Goal: Task Accomplishment & Management: Use online tool/utility

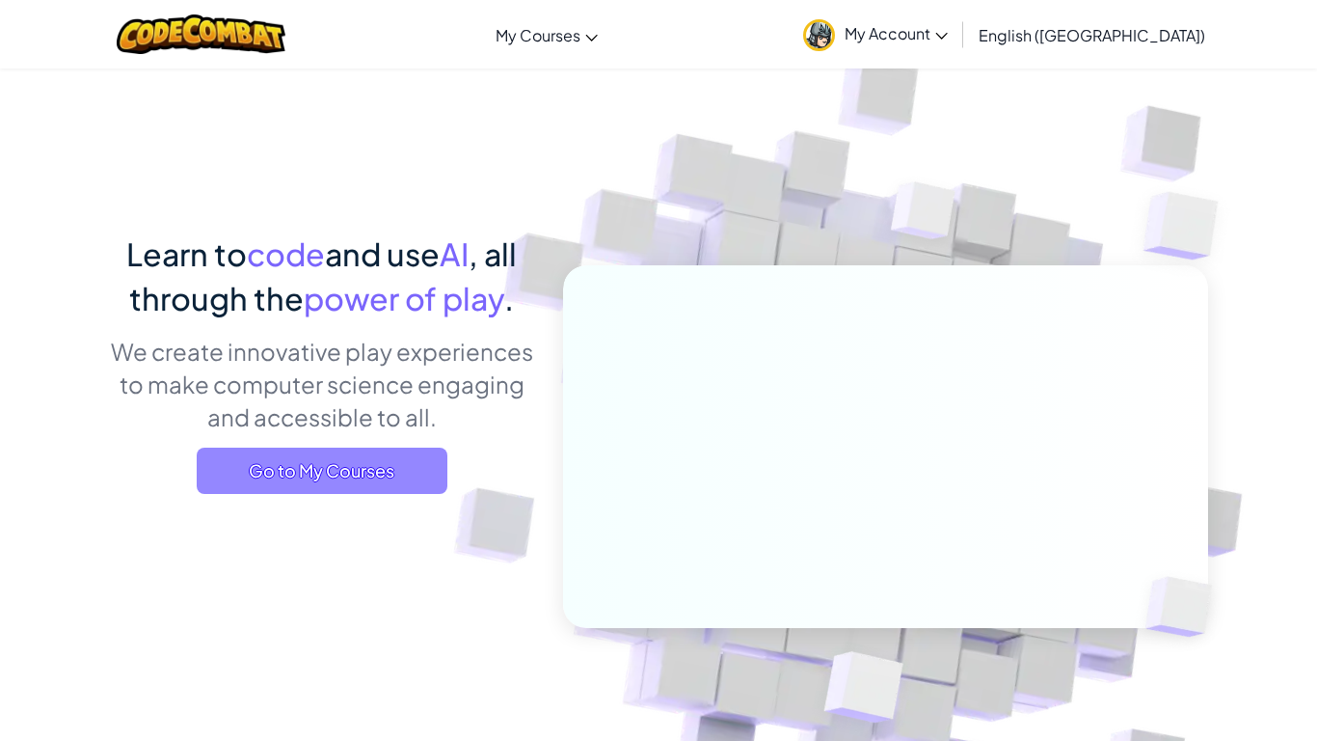
click at [339, 467] on span "Go to My Courses" at bounding box center [322, 470] width 251 height 46
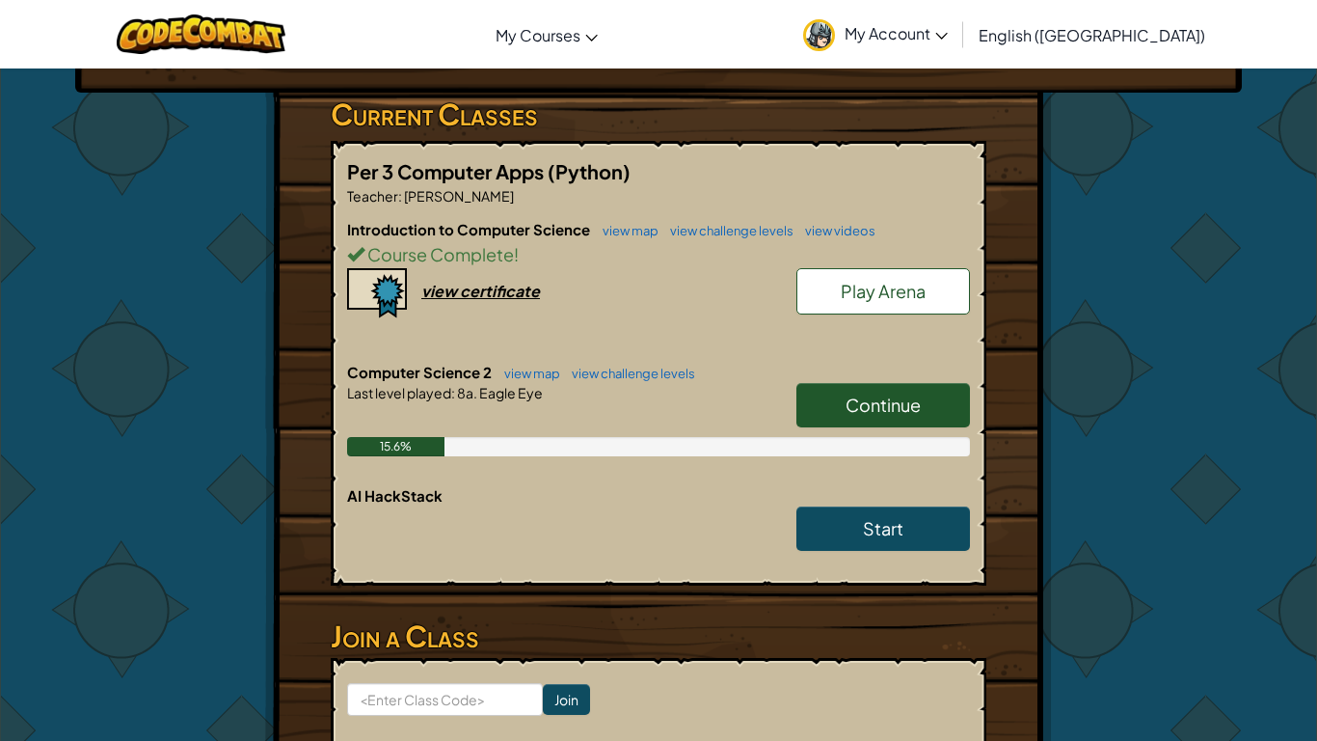
scroll to position [309, 0]
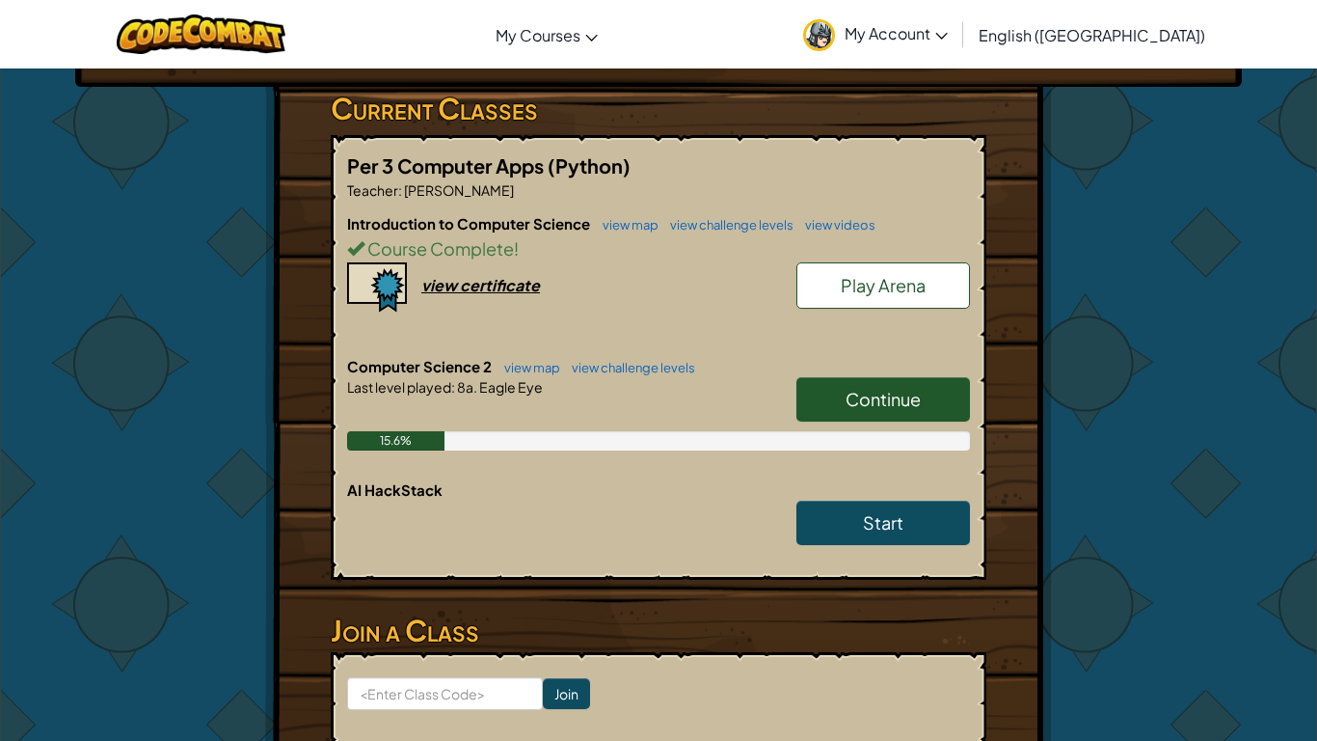
click at [927, 308] on link "Play Arena" at bounding box center [883, 285] width 174 height 46
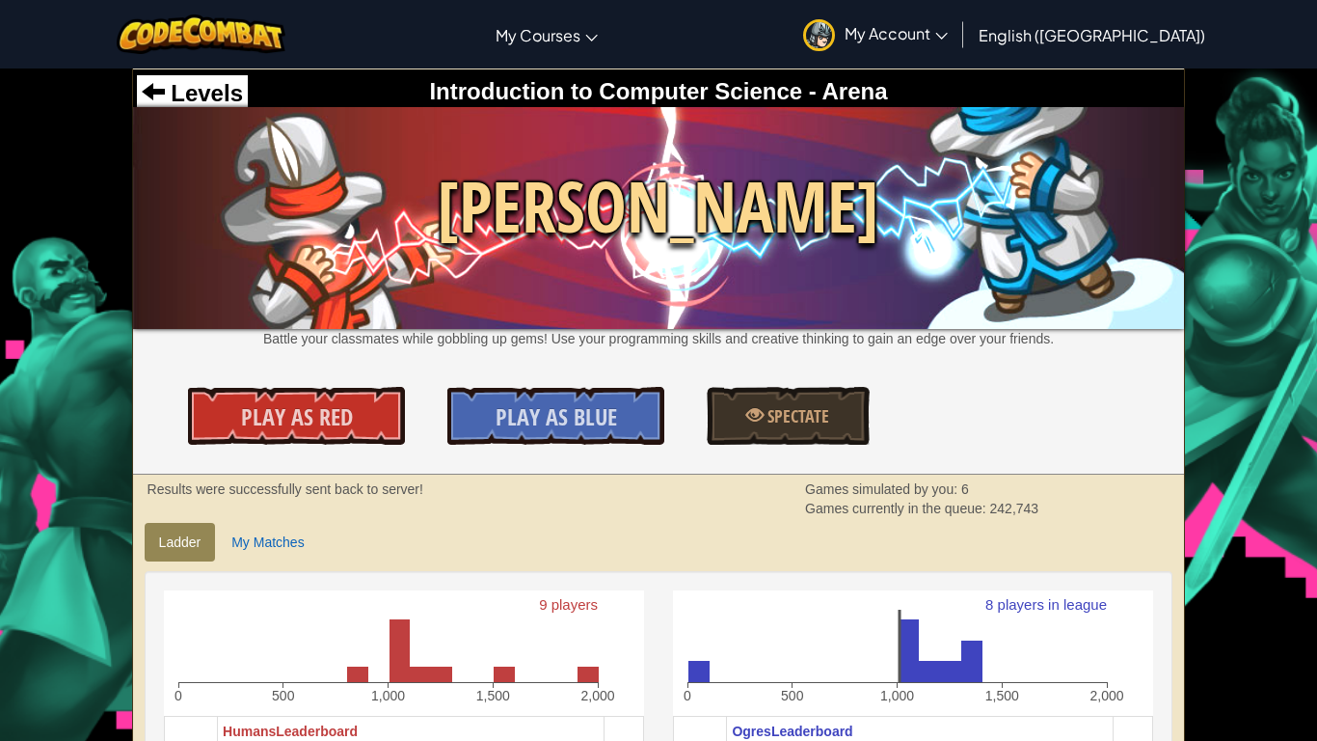
click at [704, 145] on img at bounding box center [659, 218] width 1052 height 222
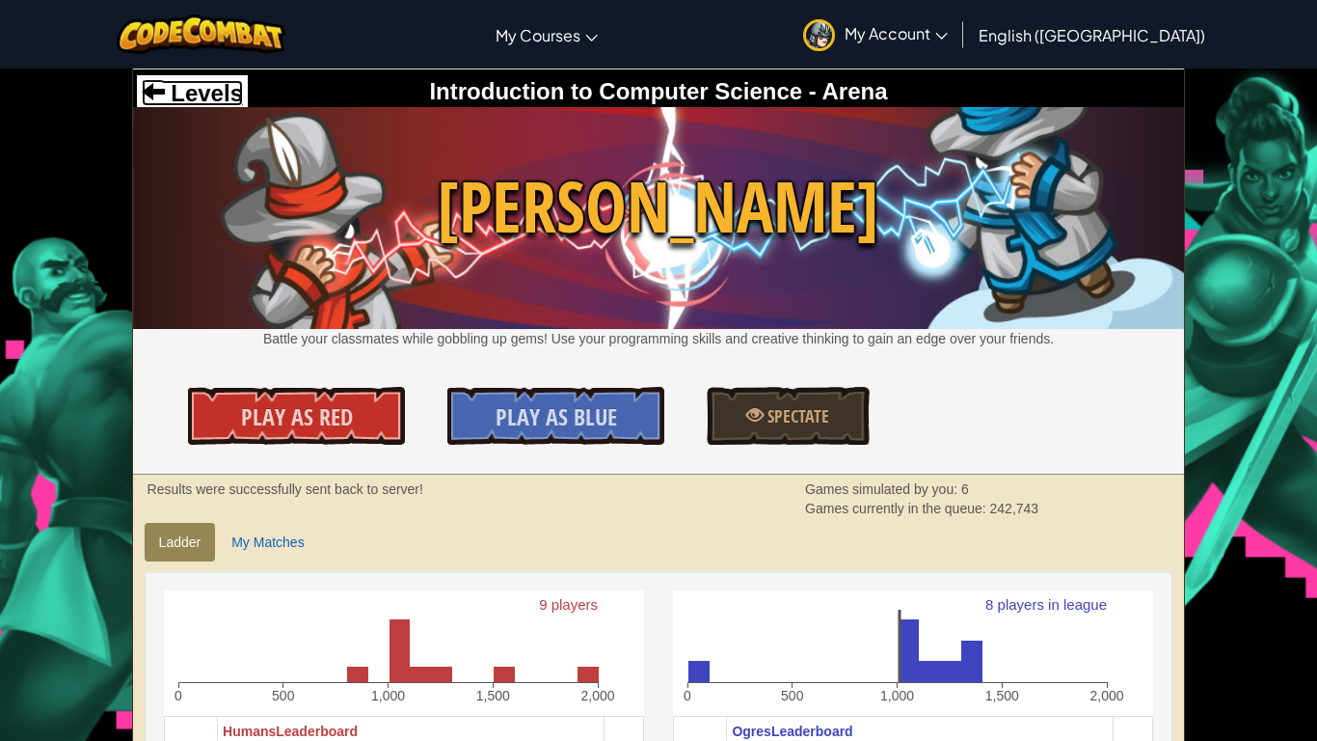
click at [142, 83] on span at bounding box center [153, 90] width 23 height 23
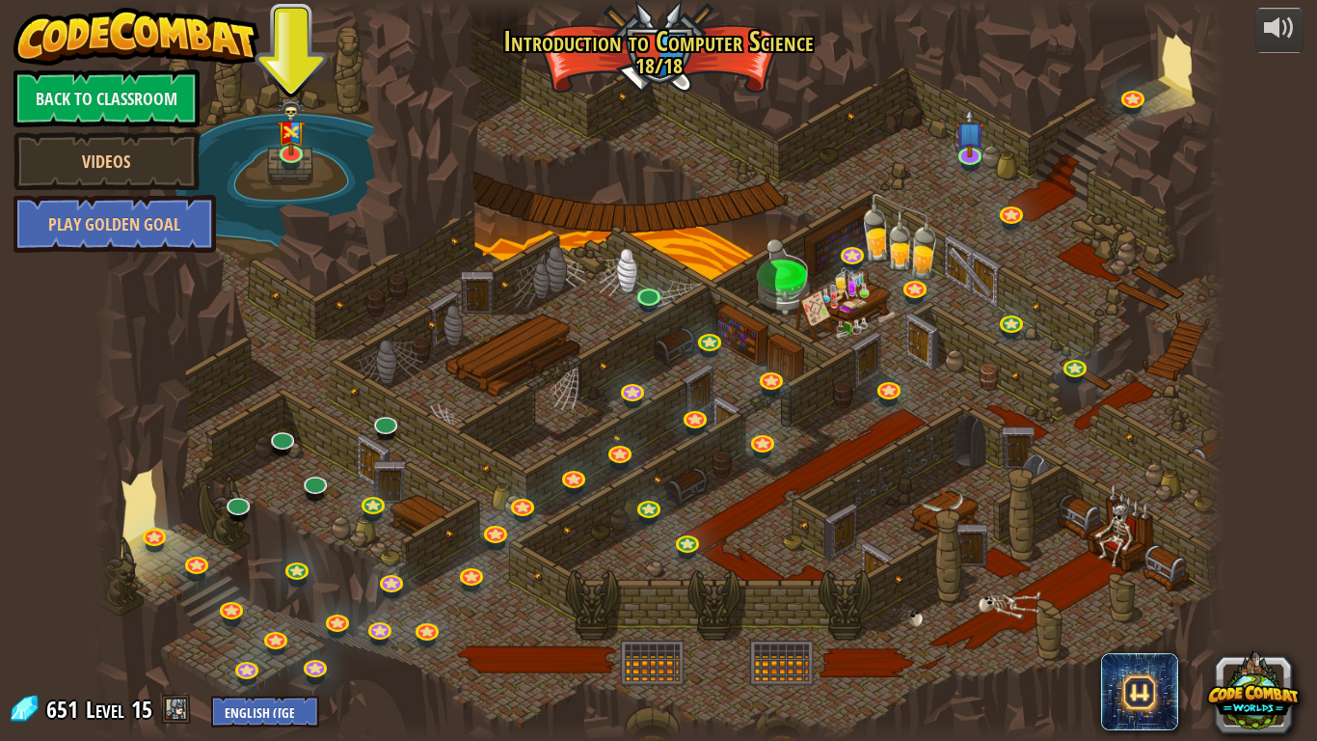
click at [533, 632] on div at bounding box center [659, 370] width 1133 height 741
click at [393, 584] on link at bounding box center [392, 580] width 39 height 39
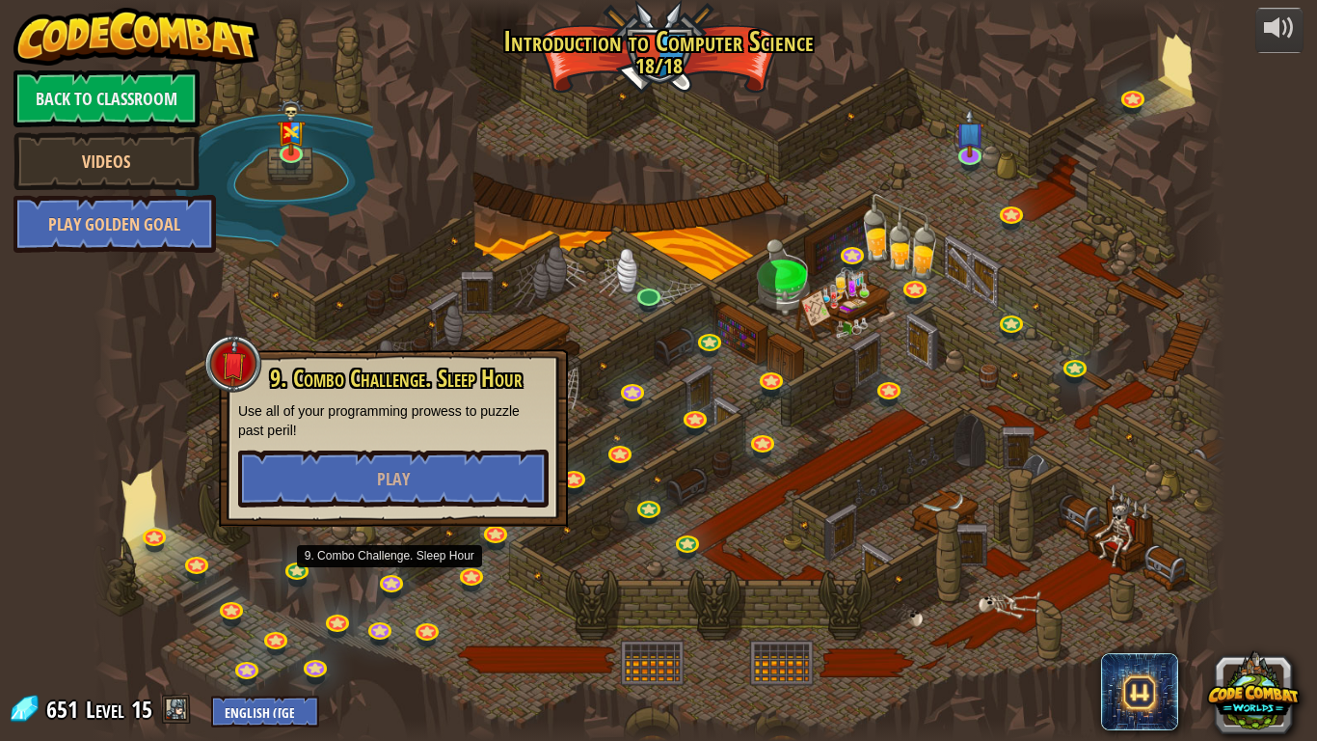
click at [1123, 272] on div at bounding box center [659, 370] width 1133 height 741
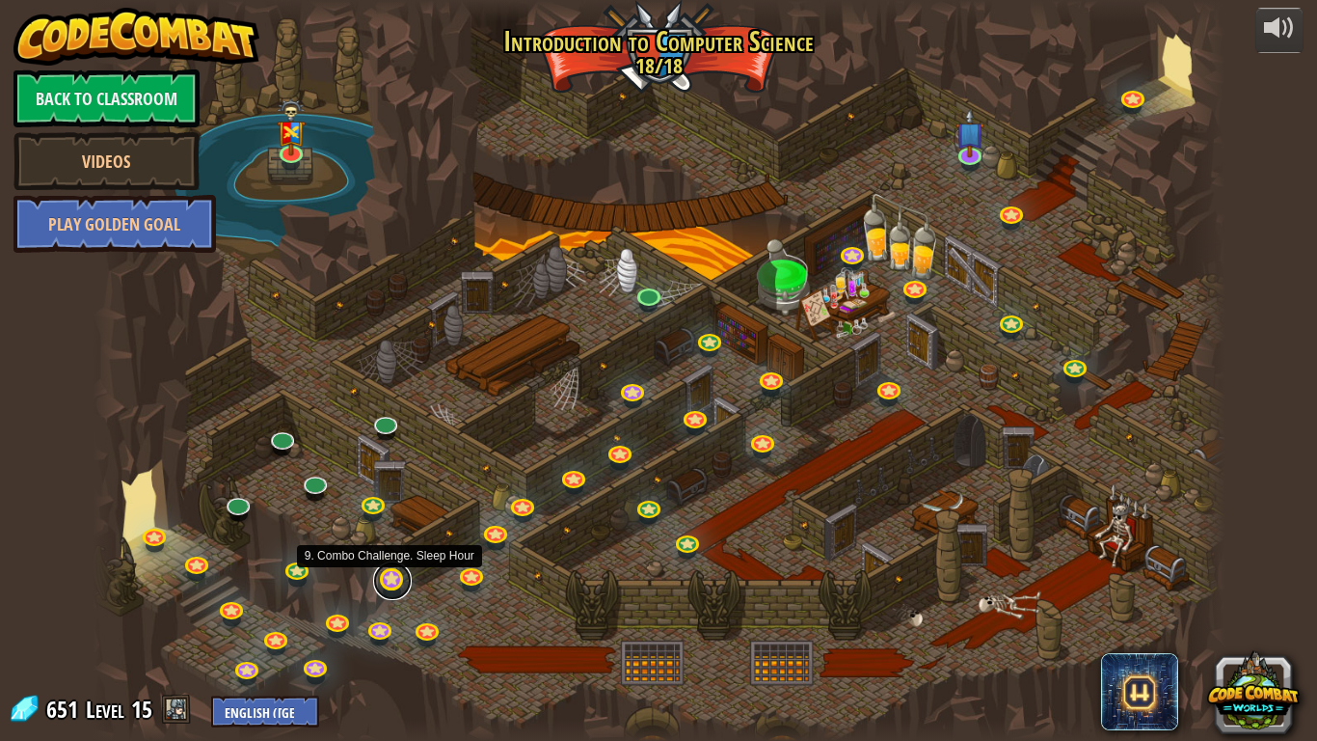
click at [403, 580] on link at bounding box center [392, 580] width 39 height 39
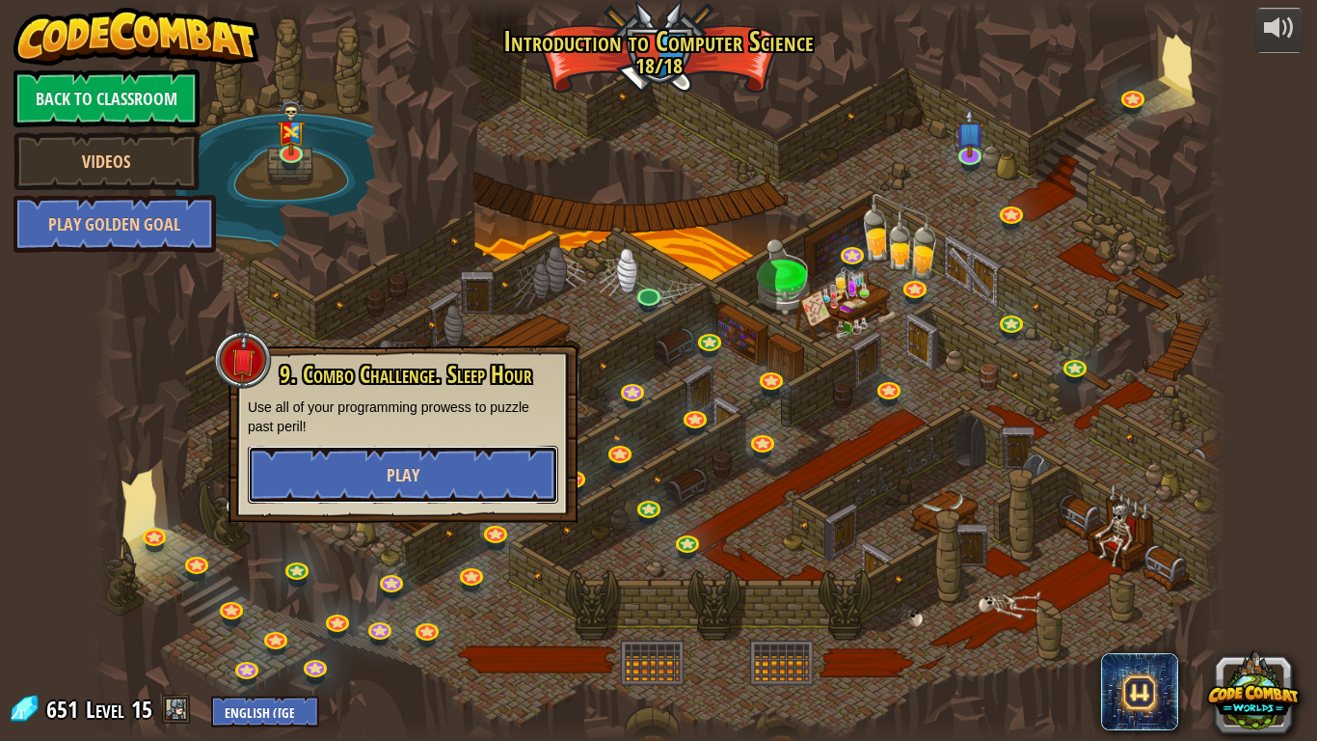
click at [453, 481] on button "Play" at bounding box center [403, 474] width 310 height 58
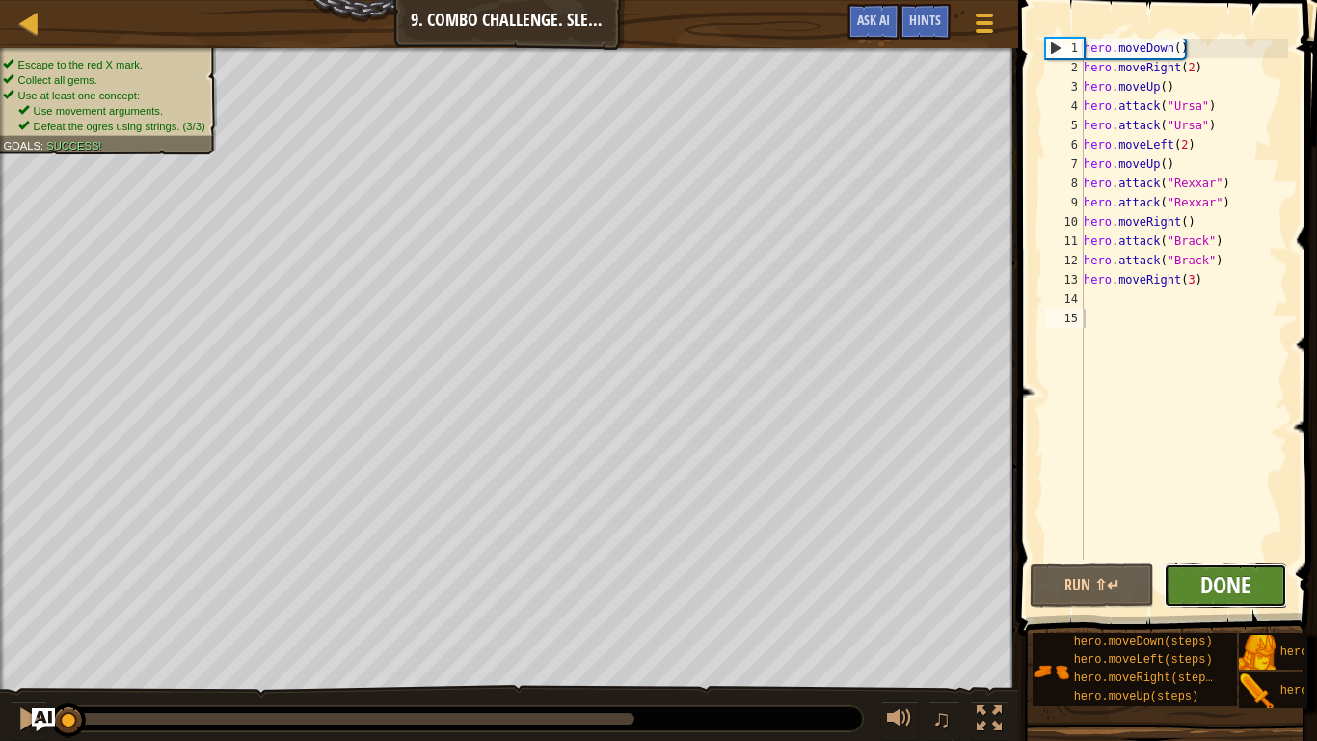
click at [1201, 578] on span "Done" at bounding box center [1225, 584] width 50 height 31
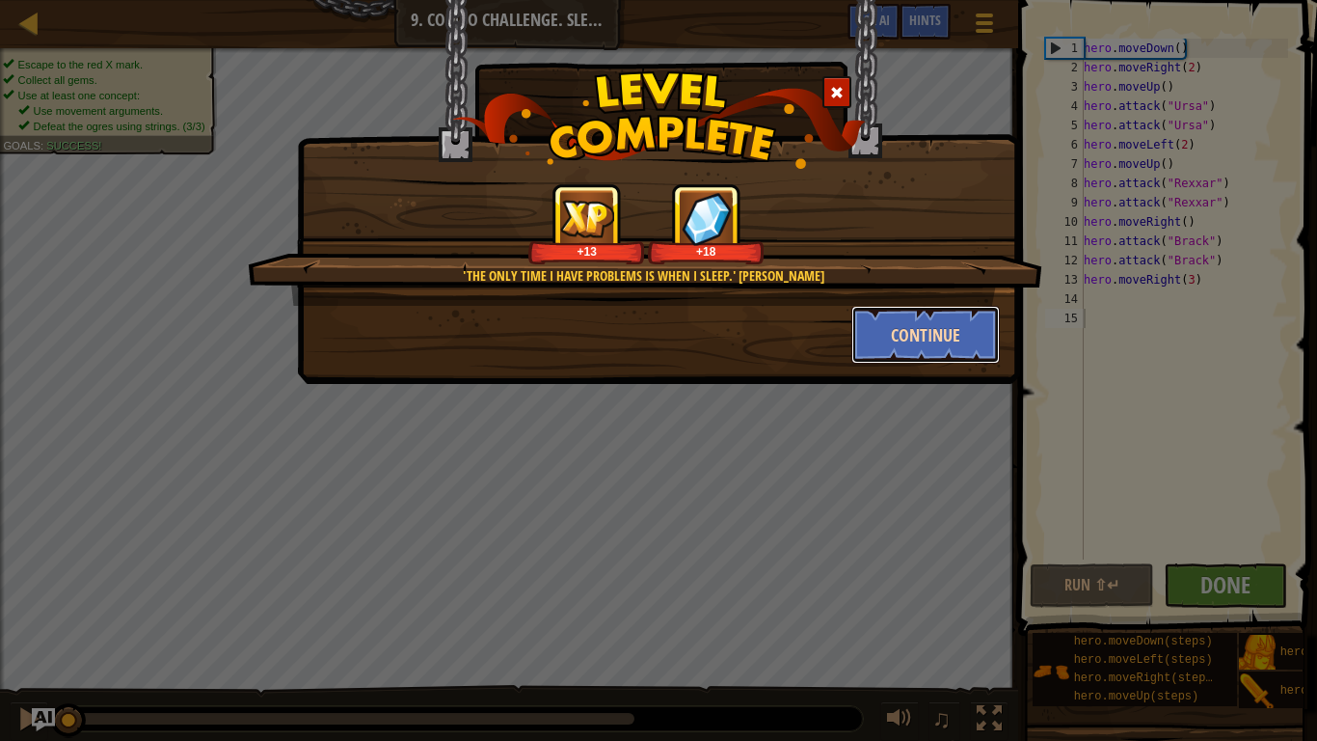
click at [924, 310] on button "Continue" at bounding box center [925, 335] width 149 height 58
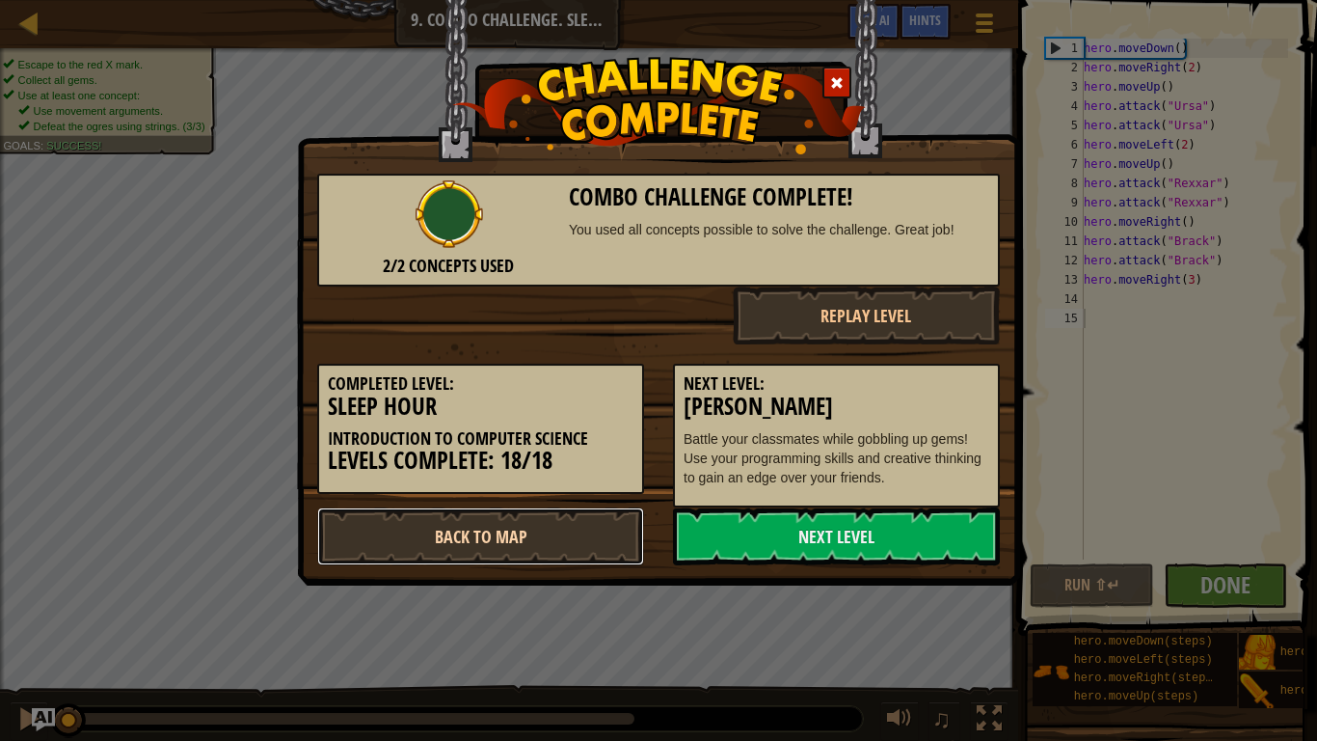
click at [438, 537] on link "Back to Map" at bounding box center [480, 536] width 327 height 58
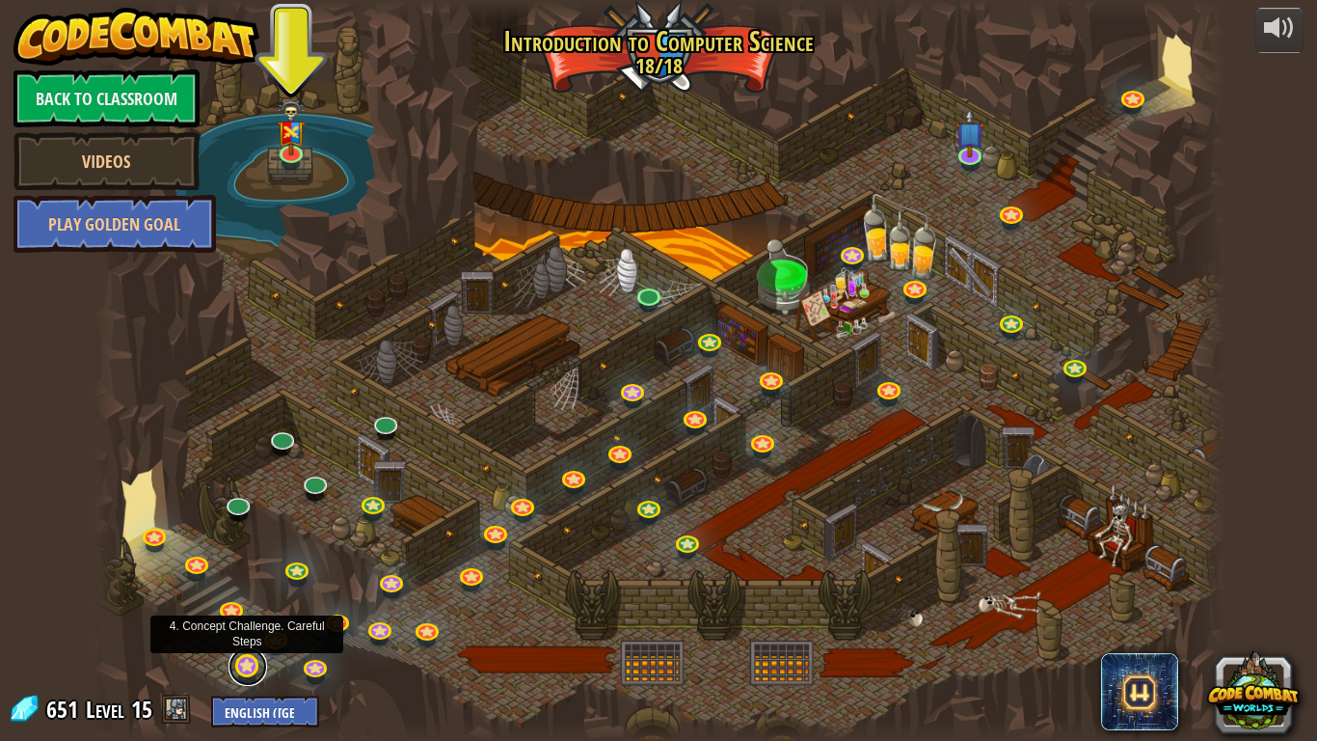
click at [254, 665] on link at bounding box center [248, 666] width 39 height 39
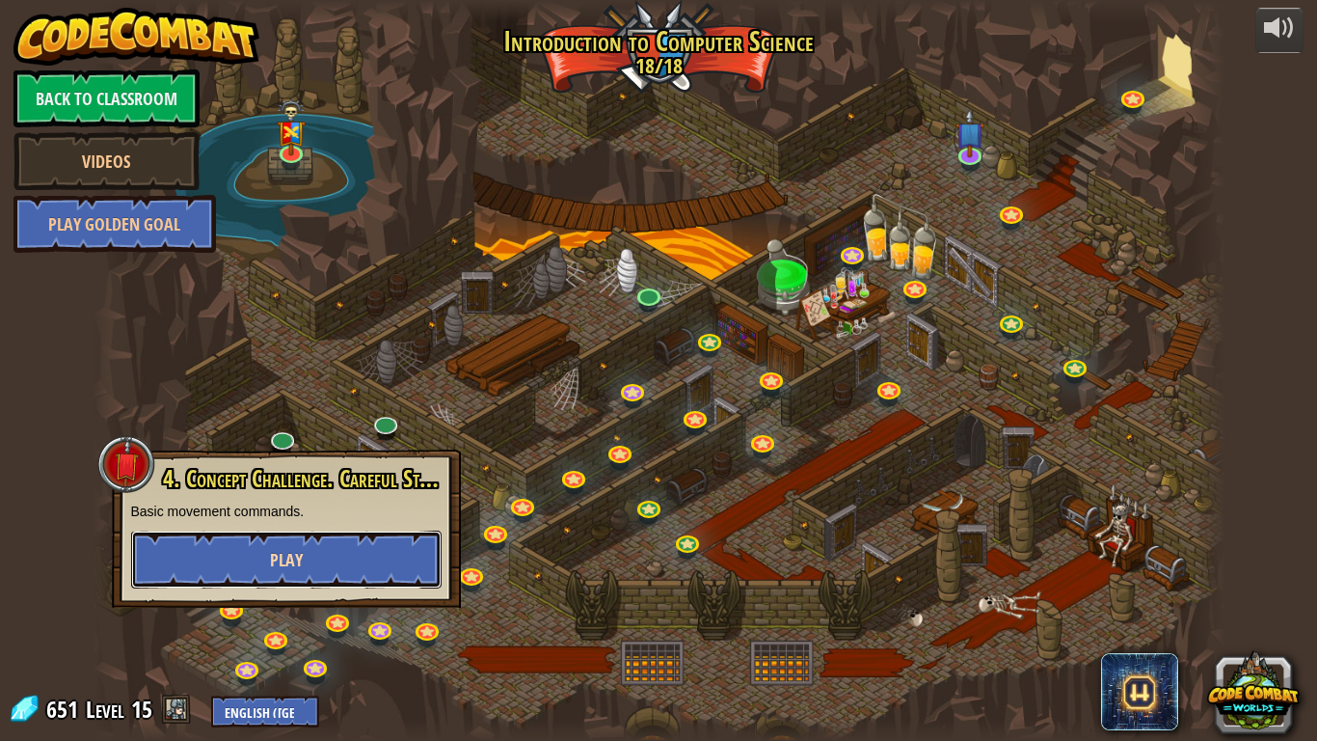
click at [337, 557] on button "Play" at bounding box center [286, 559] width 310 height 58
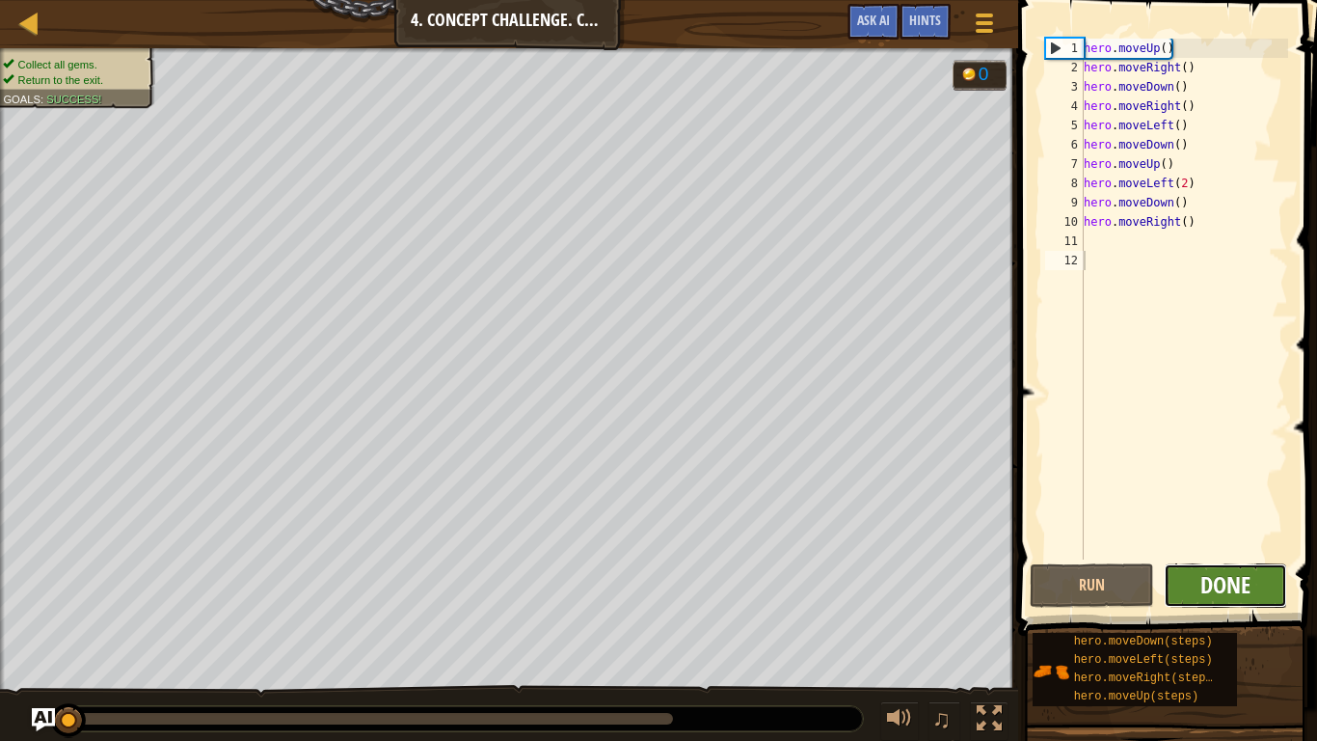
click at [1204, 579] on span "Done" at bounding box center [1225, 584] width 50 height 31
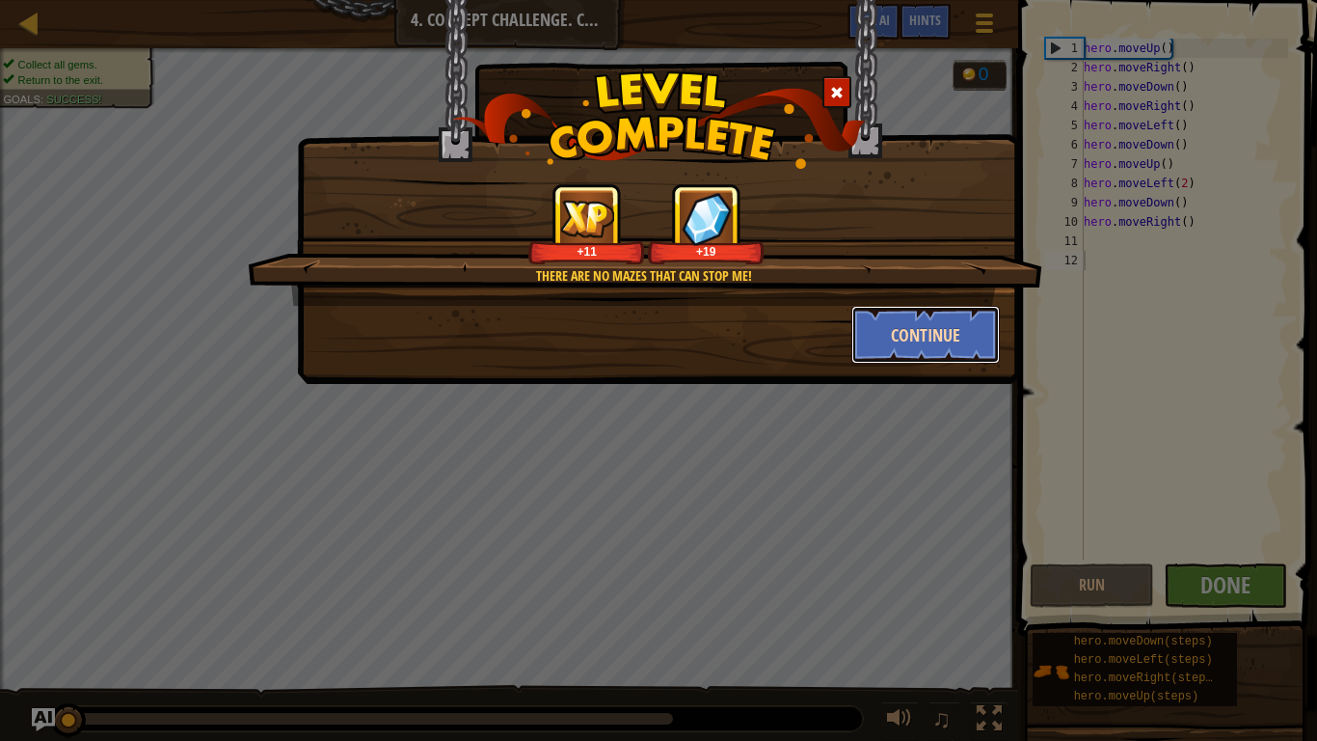
click at [930, 347] on button "Continue" at bounding box center [925, 335] width 149 height 58
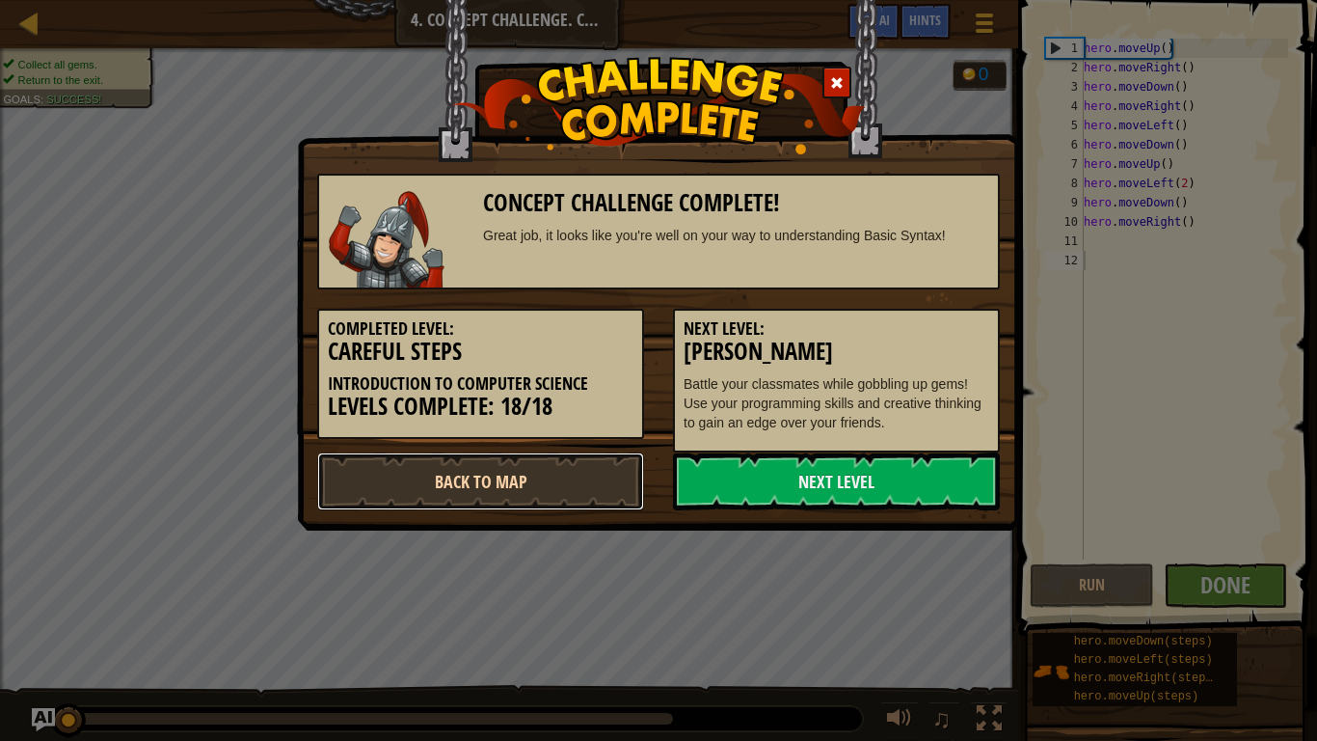
click at [503, 473] on link "Back to Map" at bounding box center [480, 481] width 327 height 58
